Goal: Information Seeking & Learning: Check status

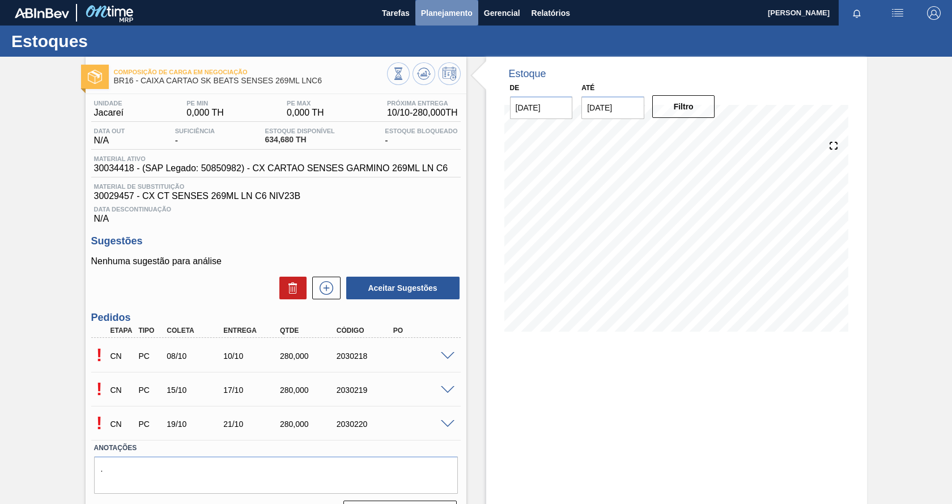
click at [443, 18] on span "Planejamento" at bounding box center [447, 13] width 52 height 14
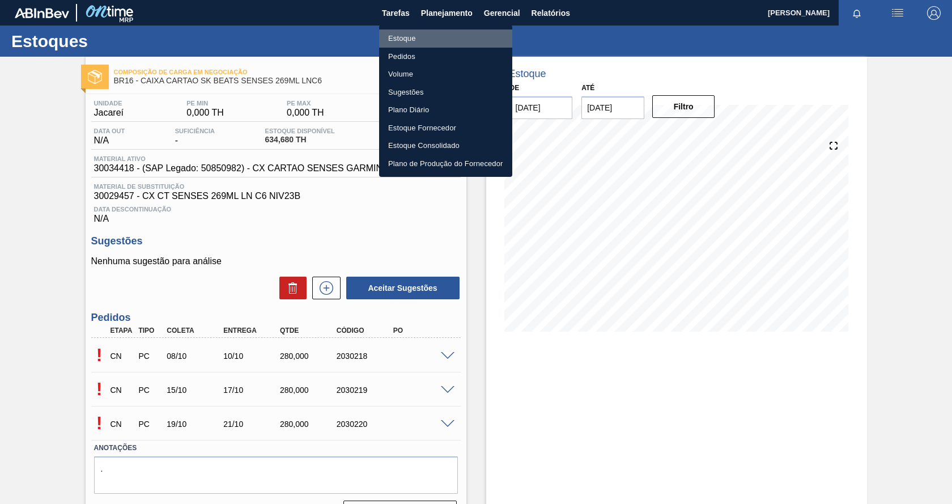
click at [408, 41] on li "Estoque" at bounding box center [445, 38] width 133 height 18
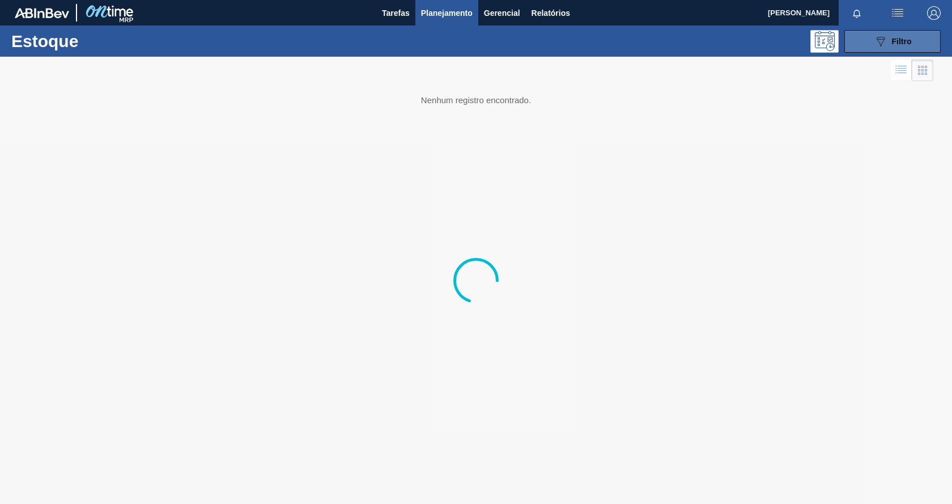
click at [902, 49] on button "089F7B8B-B2A5-4AFE-B5C0-19BA573D28AC Filtro" at bounding box center [892, 41] width 96 height 23
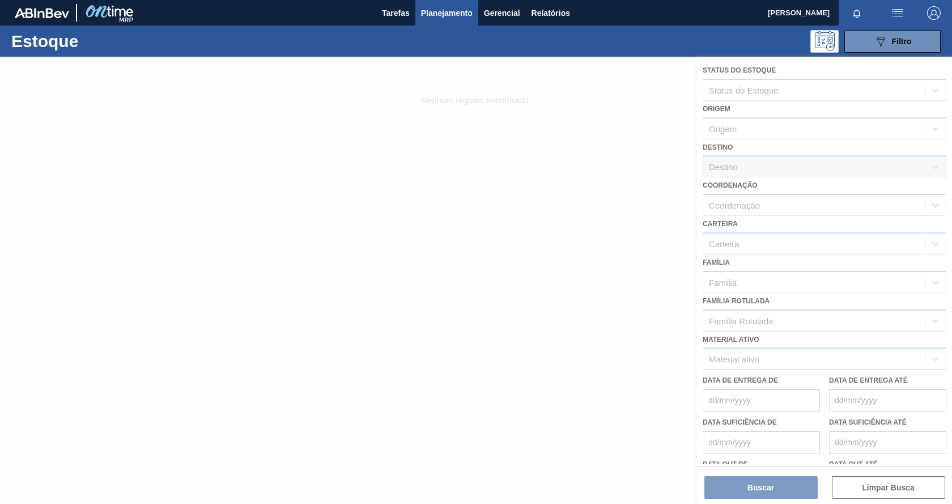
click at [774, 321] on div at bounding box center [476, 280] width 952 height 447
click at [764, 359] on div at bounding box center [476, 280] width 952 height 447
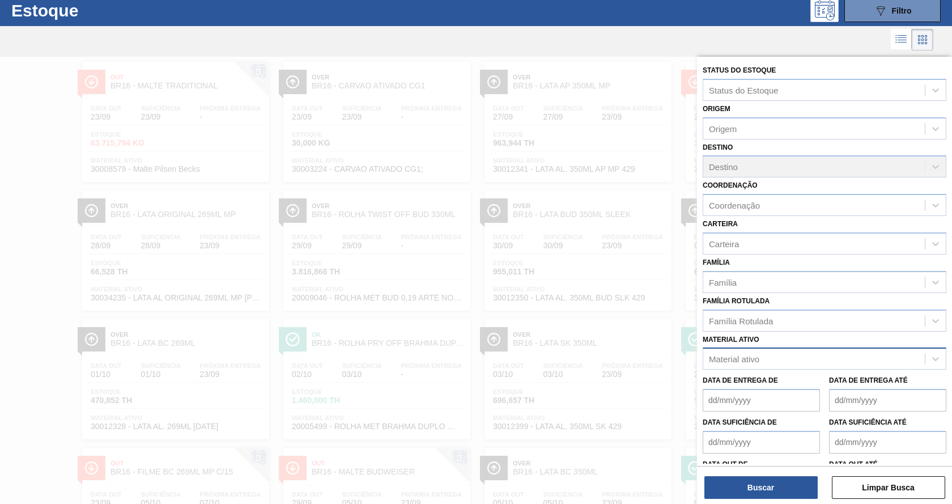
click at [796, 356] on div "Material ativo" at bounding box center [814, 359] width 222 height 16
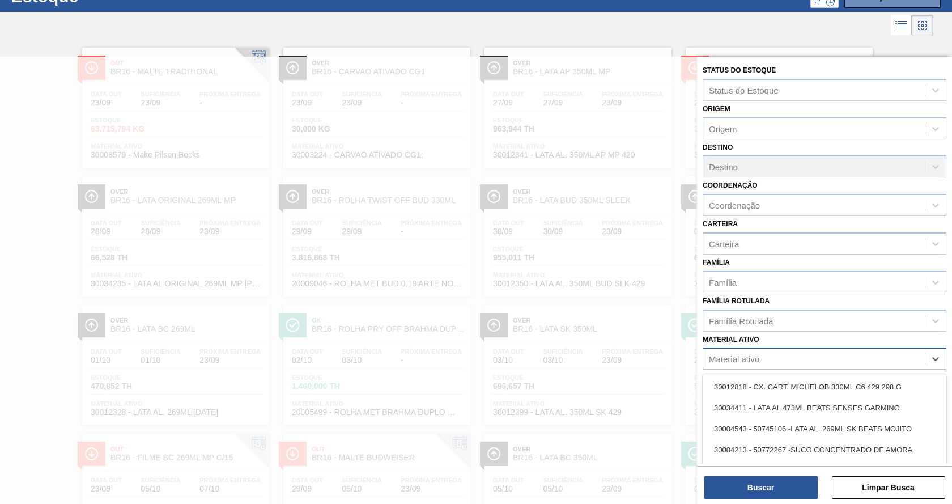
scroll to position [45, 0]
paste ativo "30012105"
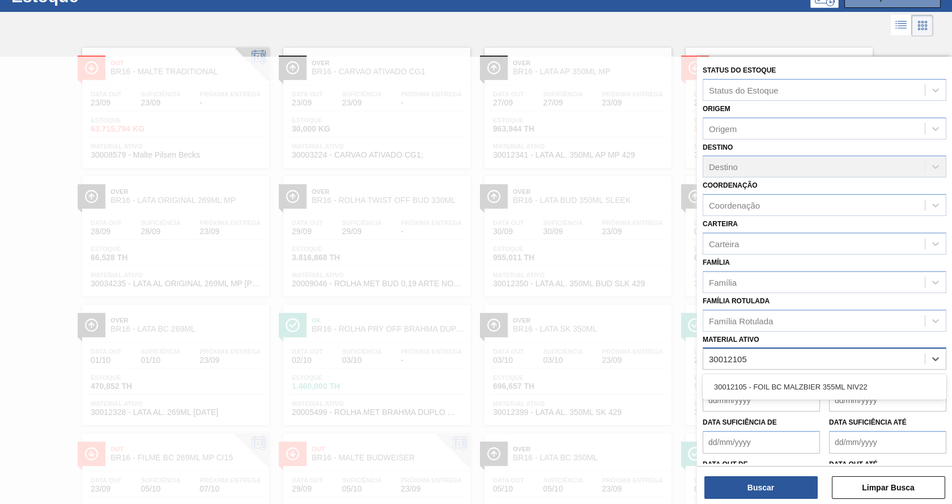
type ativo "30012105"
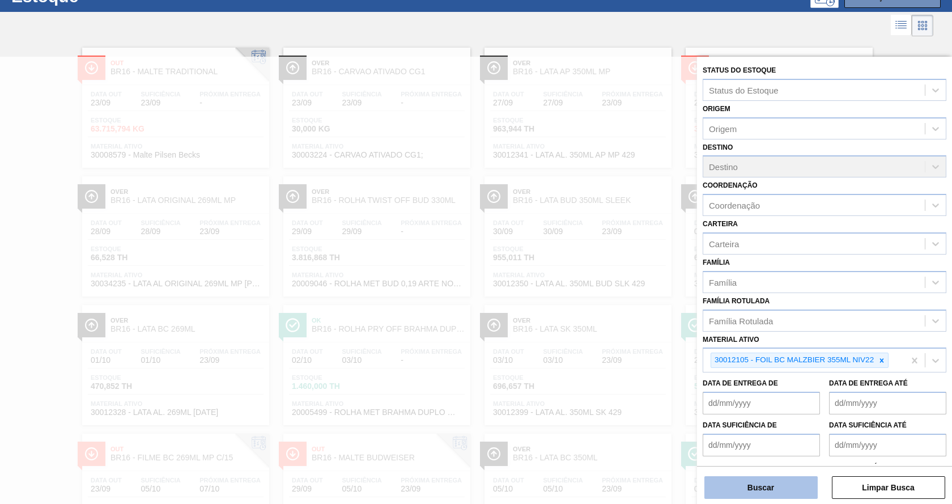
click at [741, 481] on button "Buscar" at bounding box center [760, 487] width 113 height 23
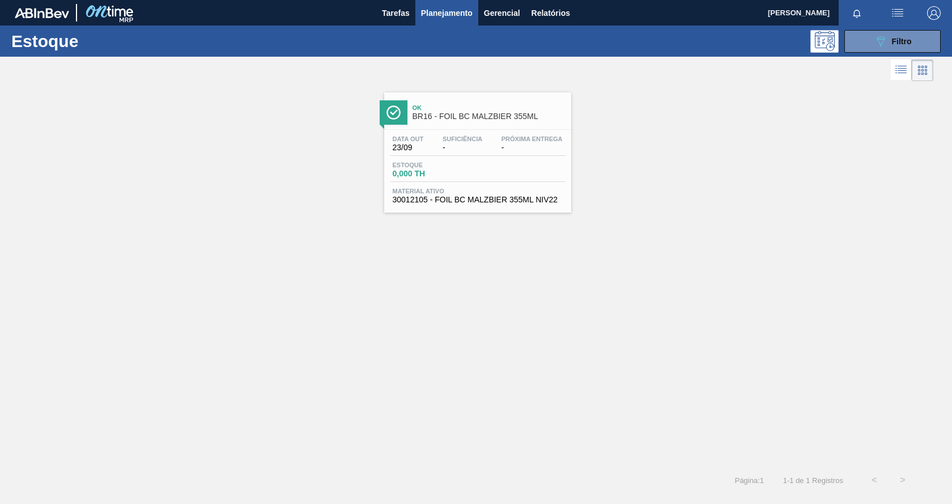
click at [555, 112] on span "BR16 - FOIL BC MALZBIER 355ML" at bounding box center [489, 116] width 153 height 9
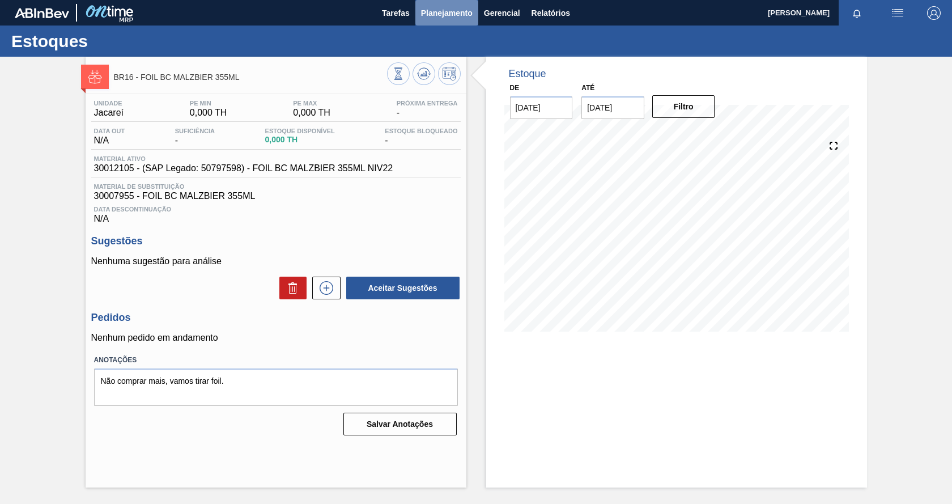
click at [447, 16] on span "Planejamento" at bounding box center [447, 13] width 52 height 14
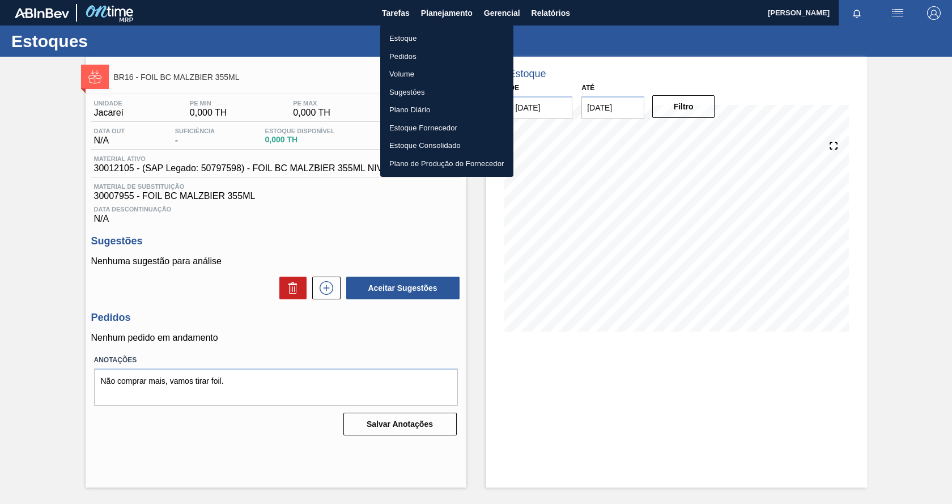
click at [414, 40] on li "Estoque" at bounding box center [446, 38] width 133 height 18
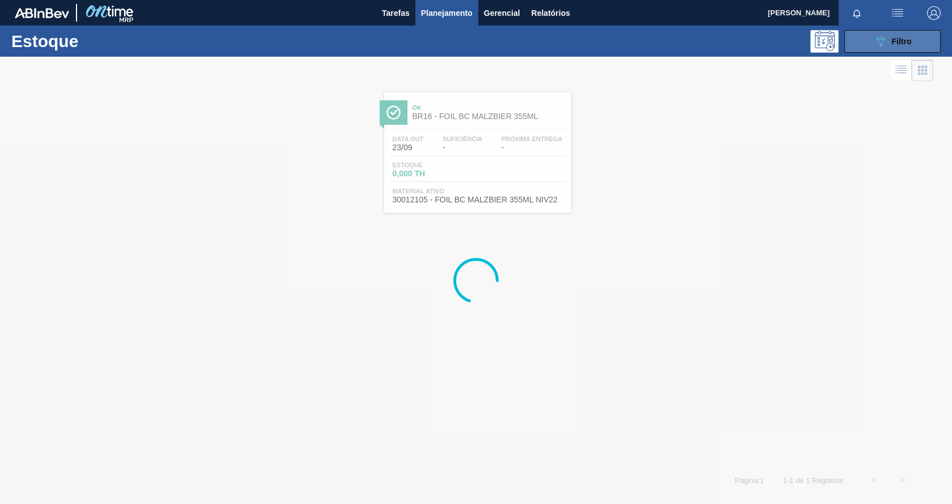
click at [881, 39] on icon at bounding box center [881, 42] width 9 height 10
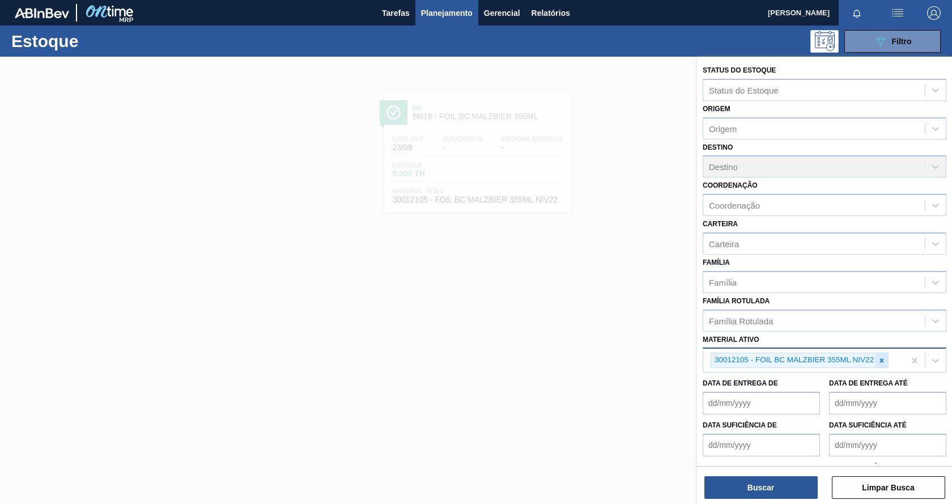
click at [882, 362] on icon at bounding box center [882, 360] width 8 height 8
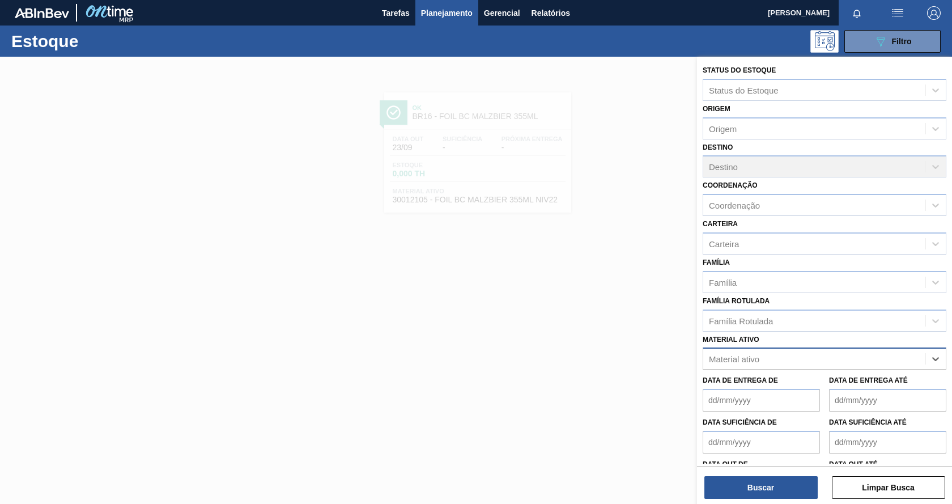
paste ativo "30033934"
type ativo "30033934"
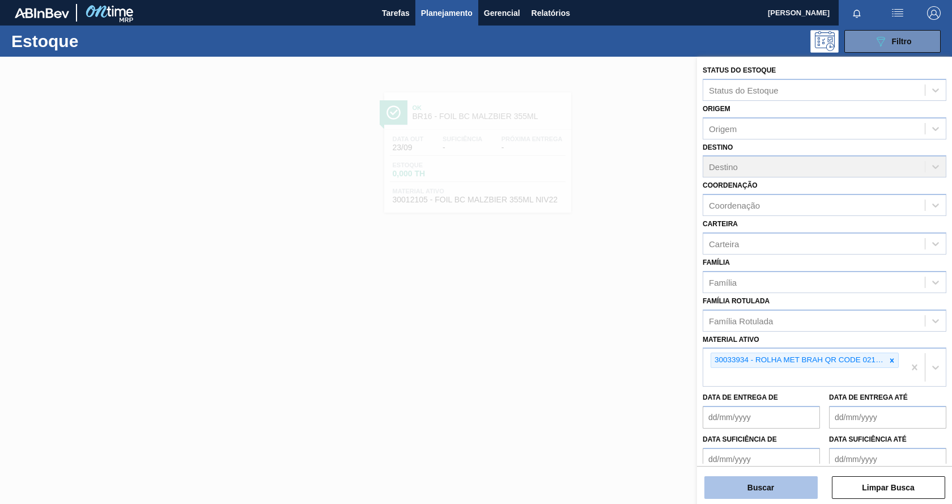
click at [755, 488] on button "Buscar" at bounding box center [760, 487] width 113 height 23
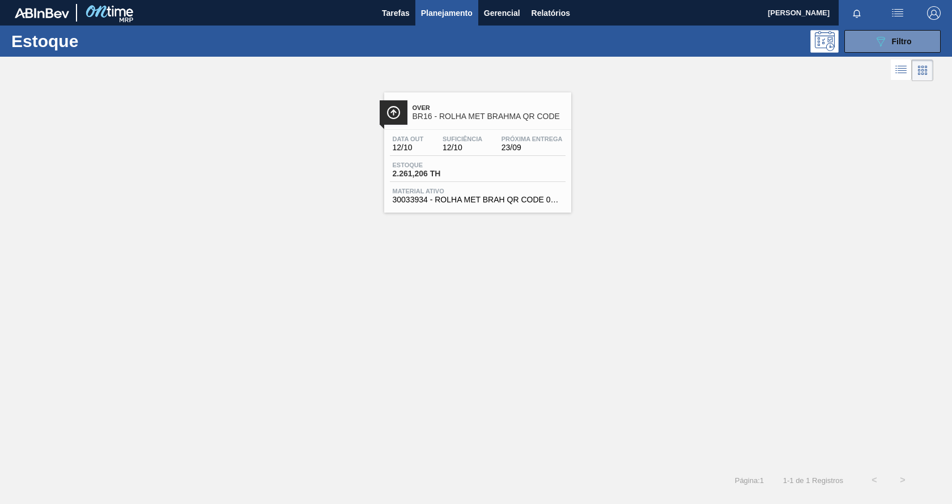
click at [491, 167] on div "Estoque 2.261,206 TH" at bounding box center [478, 172] width 176 height 20
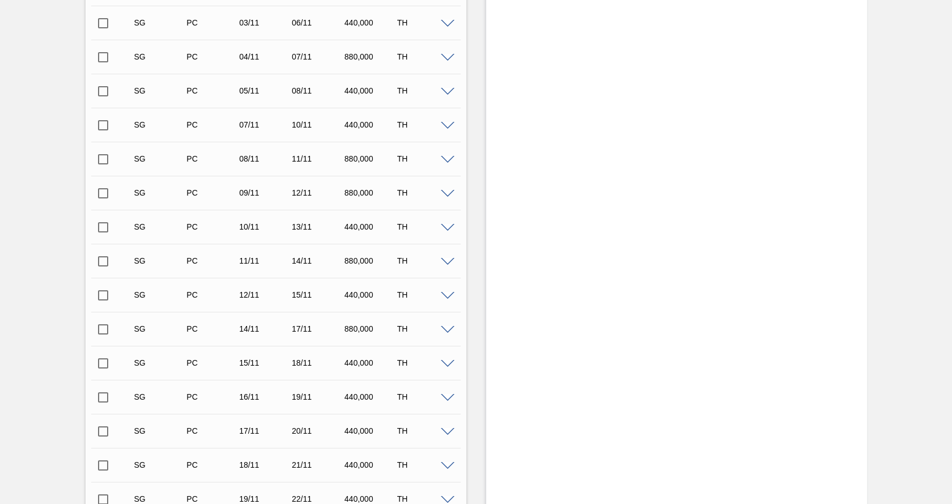
scroll to position [808, 0]
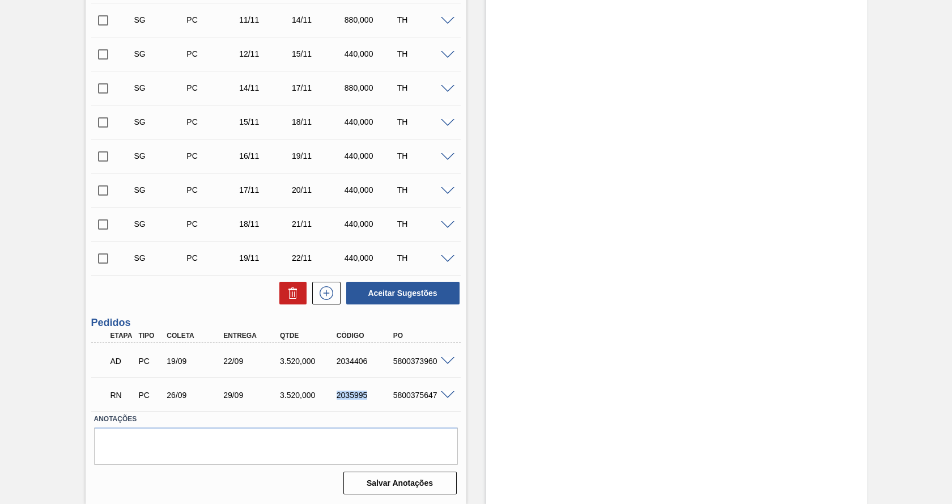
drag, startPoint x: 336, startPoint y: 396, endPoint x: 367, endPoint y: 390, distance: 31.6
click at [367, 390] on div "2035995" at bounding box center [365, 394] width 63 height 9
click at [424, 375] on div "AD PC 19/09 22/09 3.520,000 2034406 5800373960 Material 30033934 - ROLHA MET BR…" at bounding box center [275, 360] width 369 height 34
drag, startPoint x: 392, startPoint y: 366, endPoint x: 435, endPoint y: 358, distance: 43.1
click at [435, 358] on div "AD PC 19/09 22/09 3.520,000 2034406 5800373960" at bounding box center [272, 360] width 339 height 23
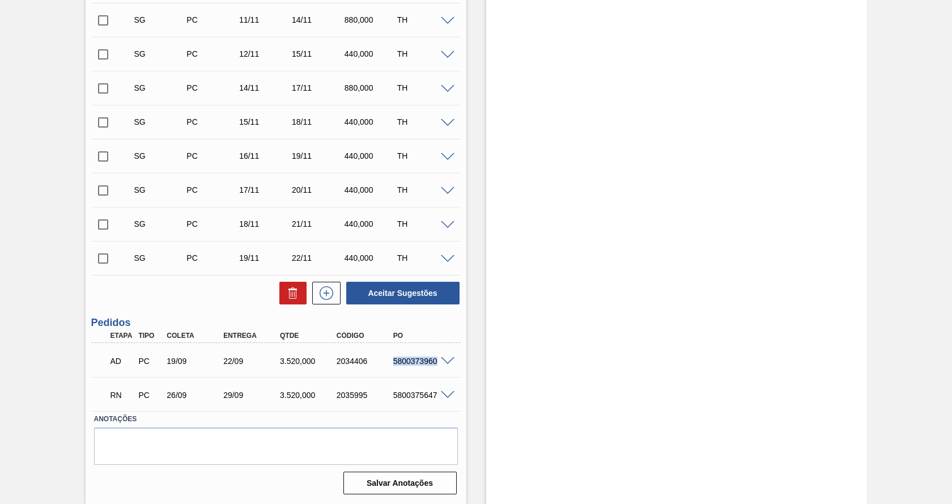
copy div "5800373960"
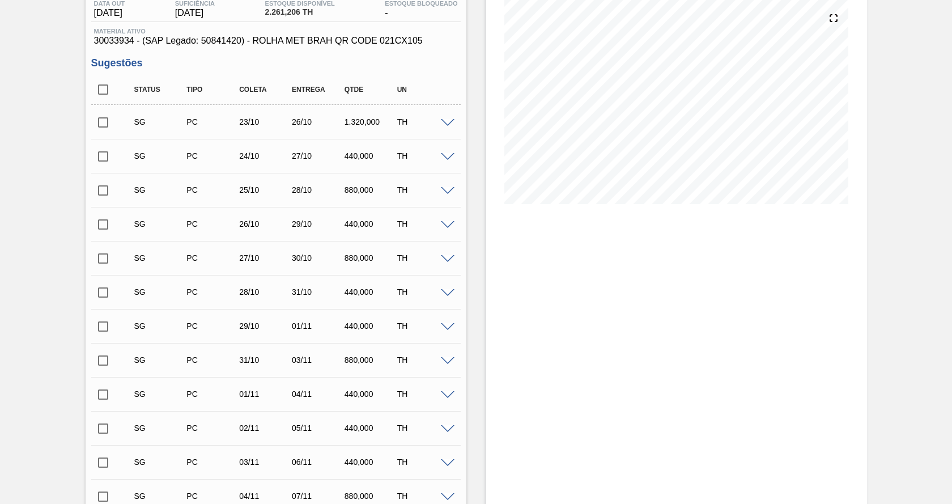
scroll to position [0, 0]
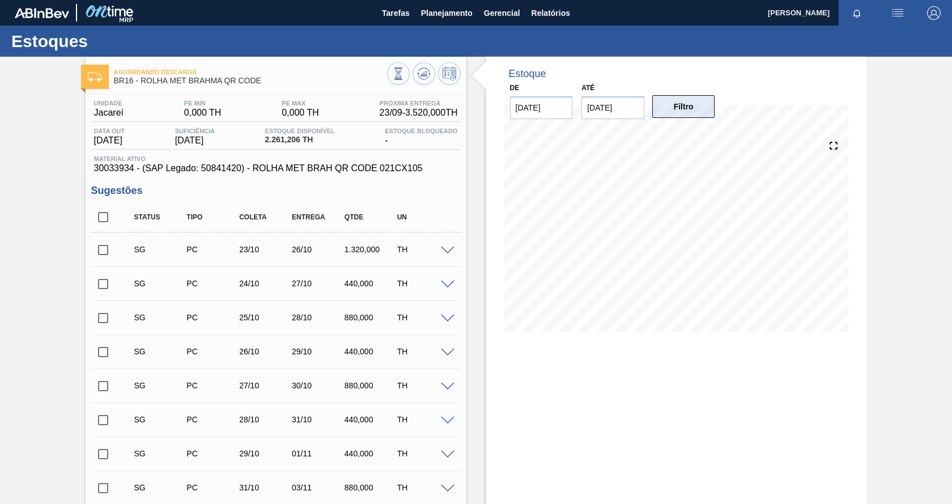
click at [708, 114] on button "Filtro" at bounding box center [683, 106] width 63 height 23
click at [679, 107] on button "Filtro" at bounding box center [683, 106] width 63 height 23
click at [436, 10] on span "Planejamento" at bounding box center [447, 13] width 52 height 14
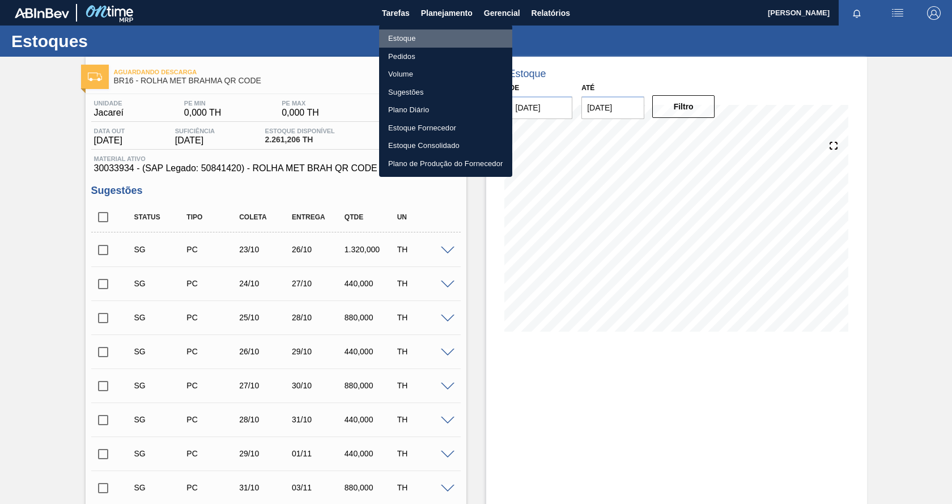
click at [417, 37] on li "Estoque" at bounding box center [445, 38] width 133 height 18
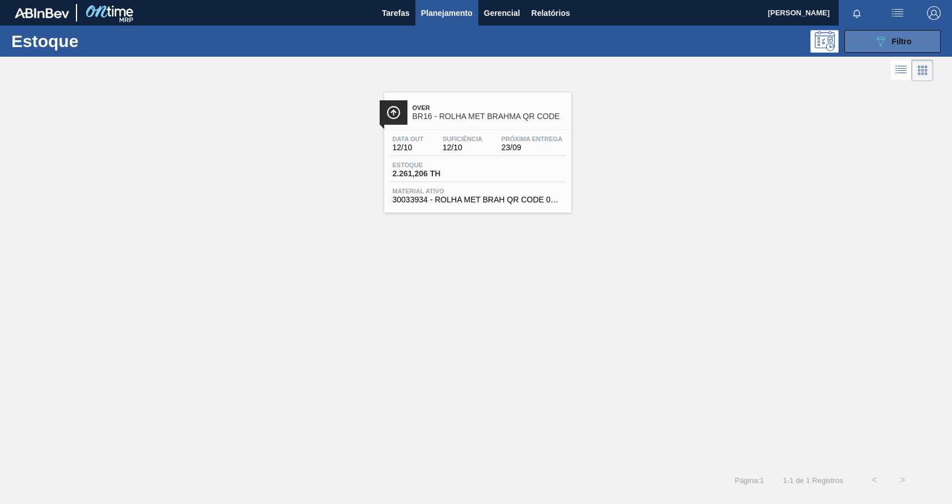
click at [869, 46] on button "089F7B8B-B2A5-4AFE-B5C0-19BA573D28AC Filtro" at bounding box center [892, 41] width 96 height 23
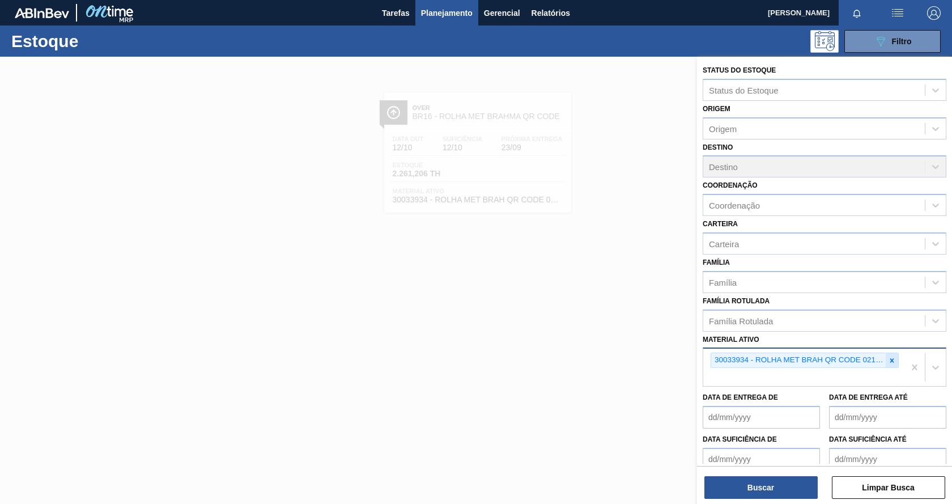
click at [889, 360] on icon at bounding box center [892, 360] width 8 height 8
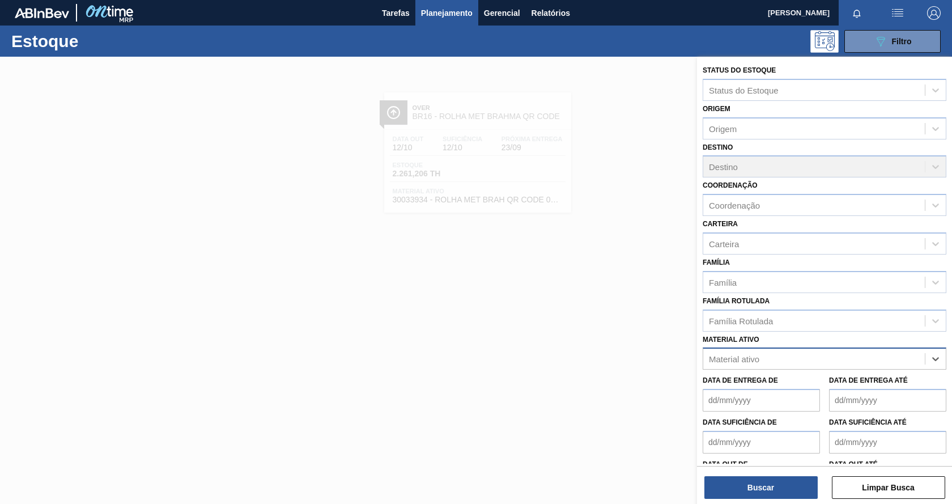
paste ativo "38878"
type ativo "38878"
